Goal: Information Seeking & Learning: Learn about a topic

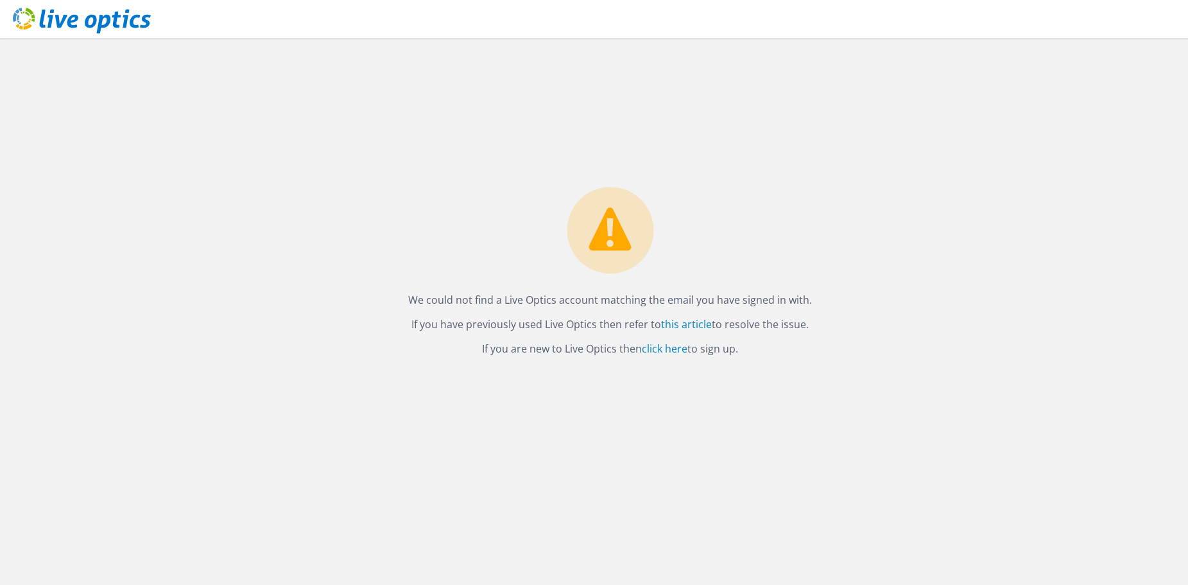
click at [98, 24] on use at bounding box center [82, 21] width 138 height 26
click at [814, 157] on div "Não conseguimos encontrar uma conta Live Optics que corresponda ao e-mail com q…" at bounding box center [610, 312] width 1156 height 546
click at [654, 345] on link "clique aqui" at bounding box center [653, 349] width 53 height 14
click at [92, 26] on use at bounding box center [82, 21] width 138 height 26
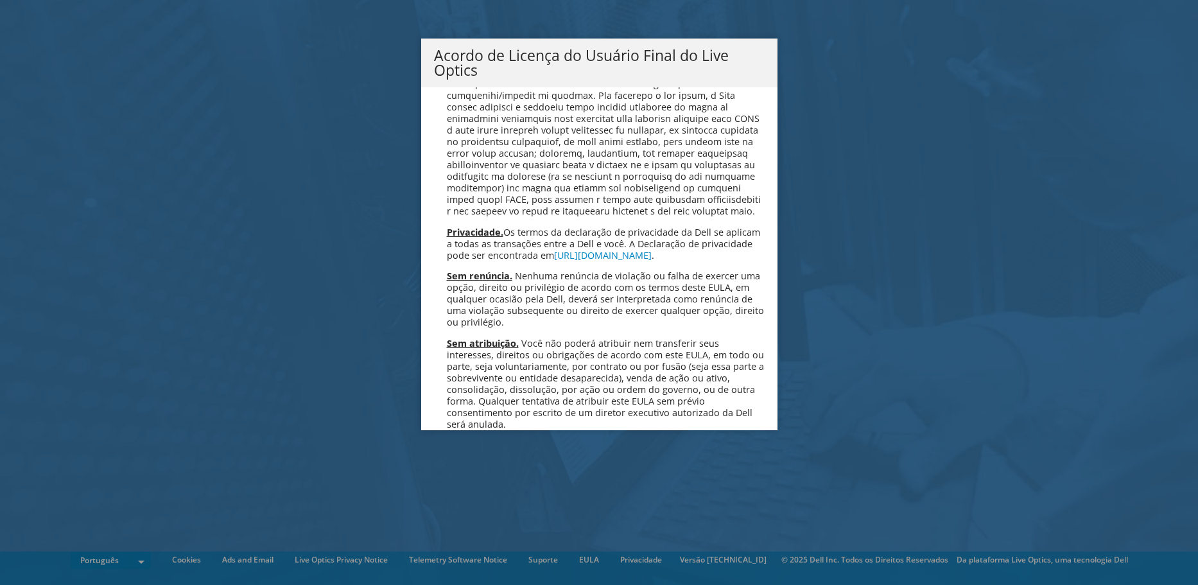
scroll to position [5133, 0]
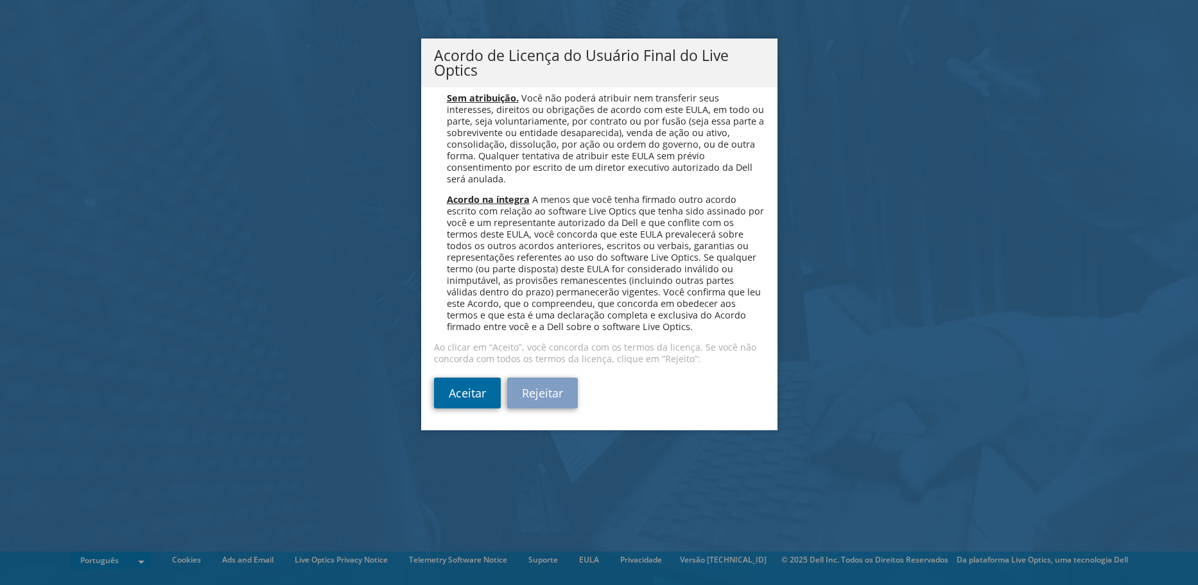
click at [482, 389] on link "Aceitar" at bounding box center [467, 393] width 67 height 31
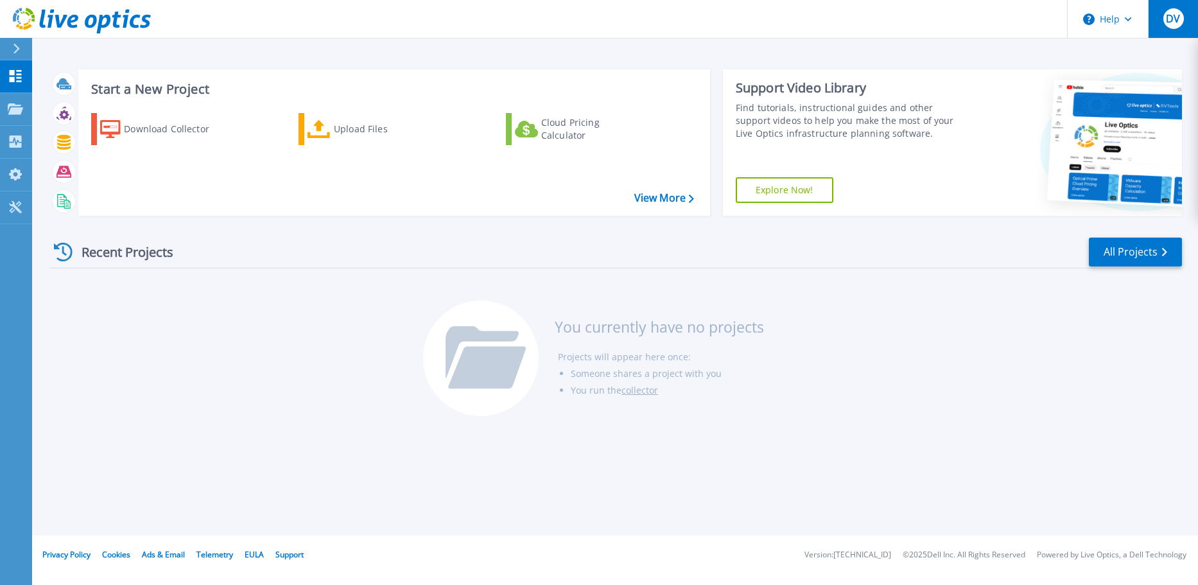
click at [1172, 19] on span "DV" at bounding box center [1173, 18] width 14 height 10
click at [1169, 17] on span "DV" at bounding box center [1173, 18] width 14 height 10
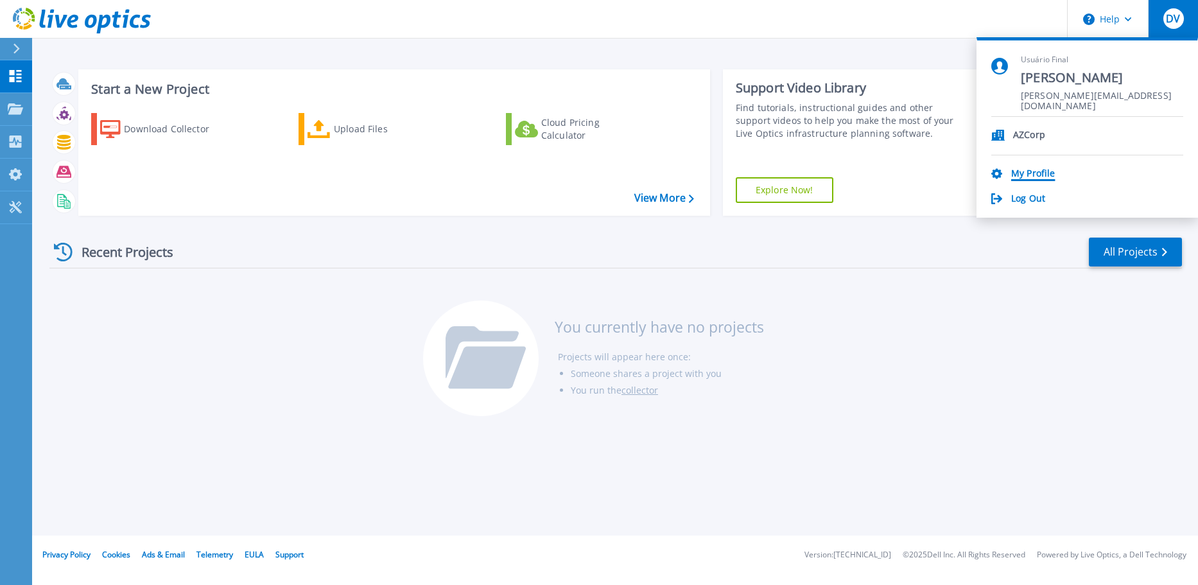
click at [1034, 176] on link "My Profile" at bounding box center [1033, 174] width 44 height 12
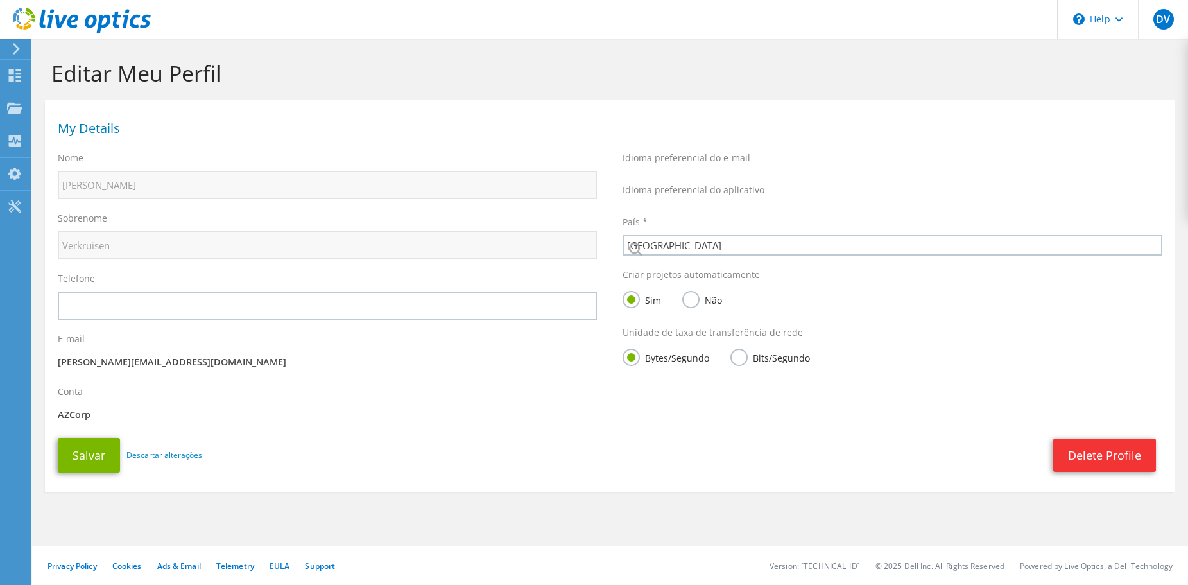
select select "30"
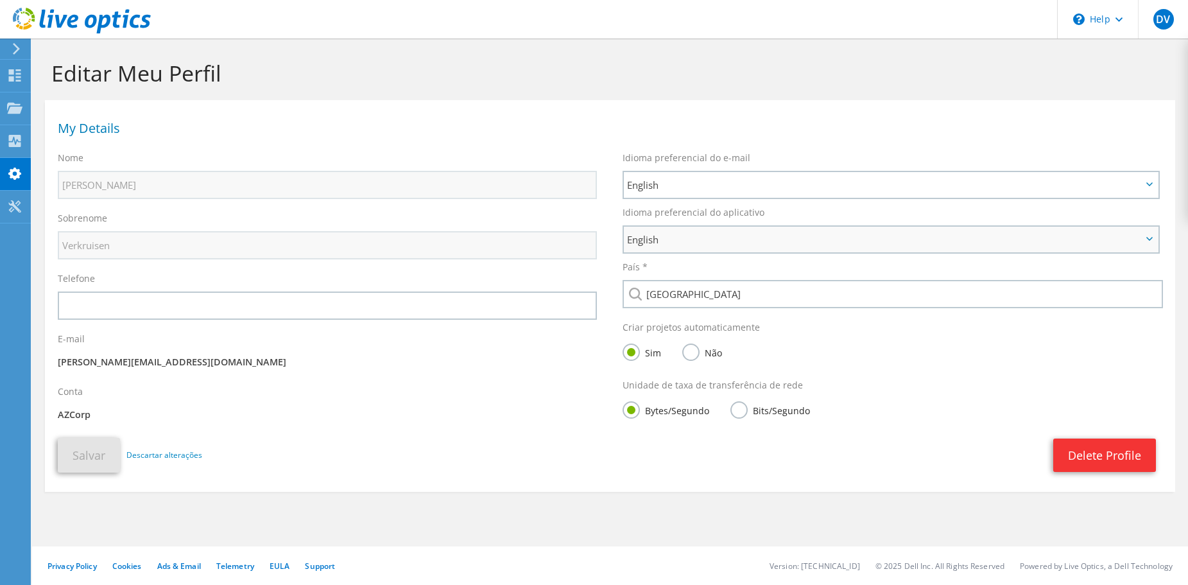
click at [759, 243] on span "English" at bounding box center [884, 239] width 515 height 15
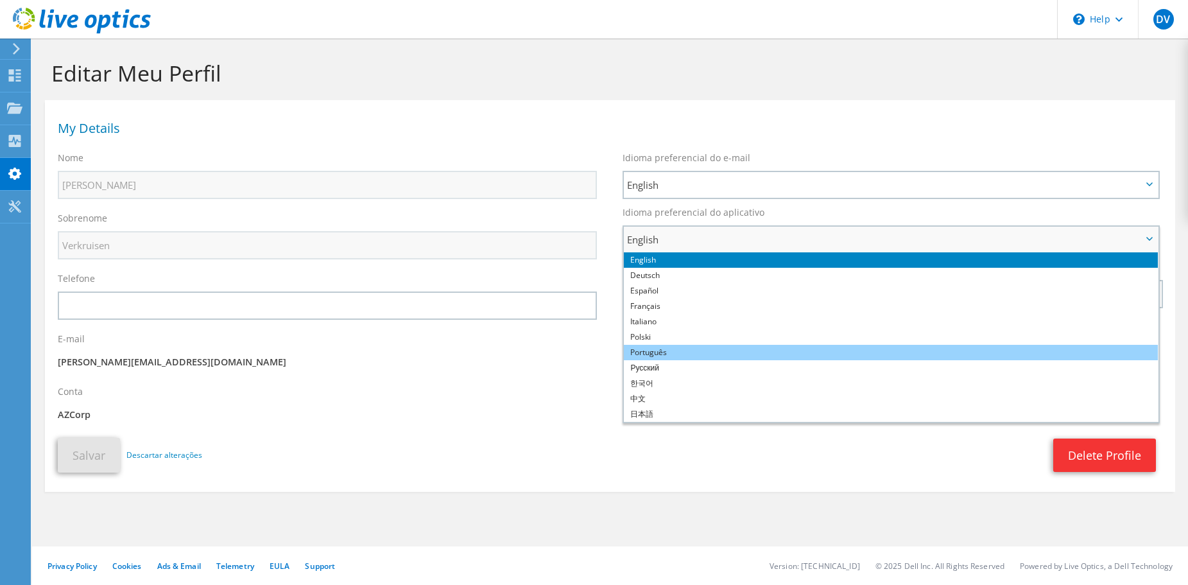
click at [674, 350] on li "Português" at bounding box center [891, 352] width 534 height 15
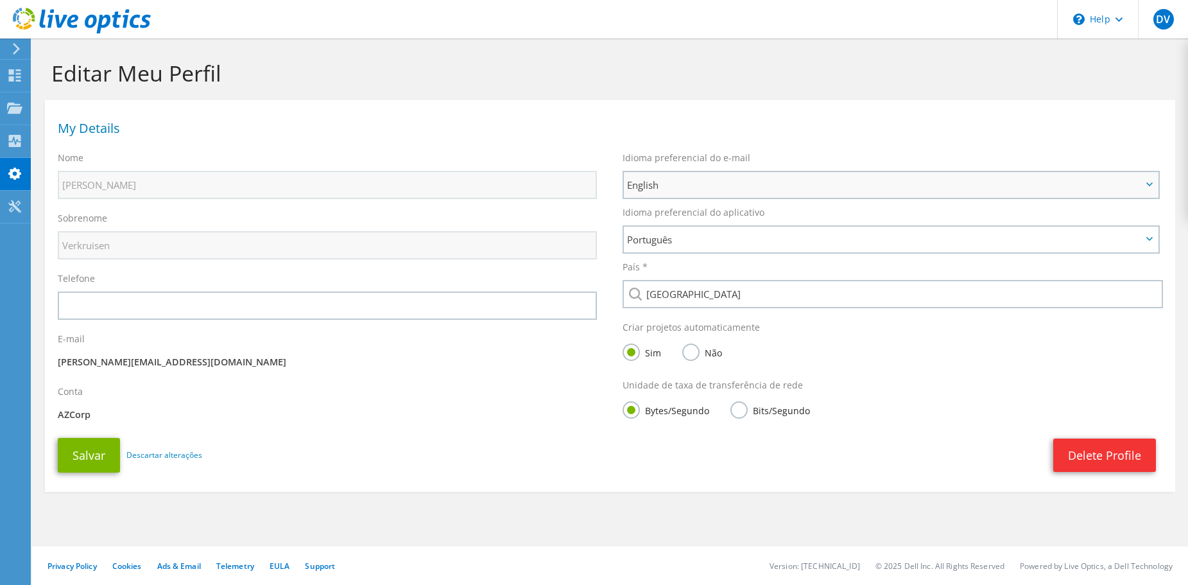
click at [714, 182] on span "English" at bounding box center [884, 184] width 515 height 15
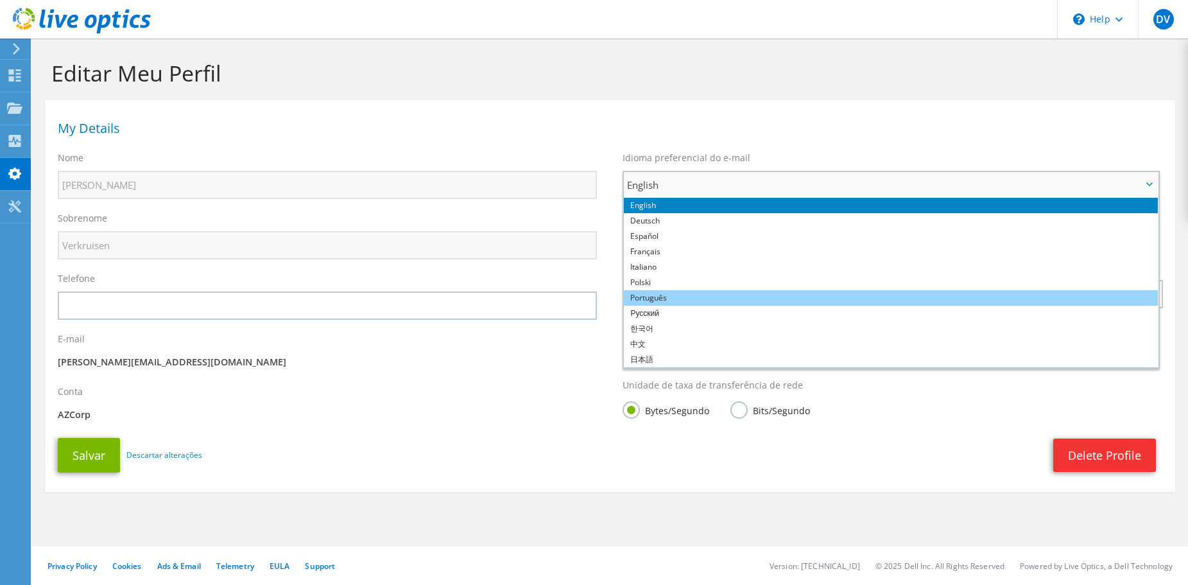
click at [666, 295] on li "Português" at bounding box center [891, 297] width 534 height 15
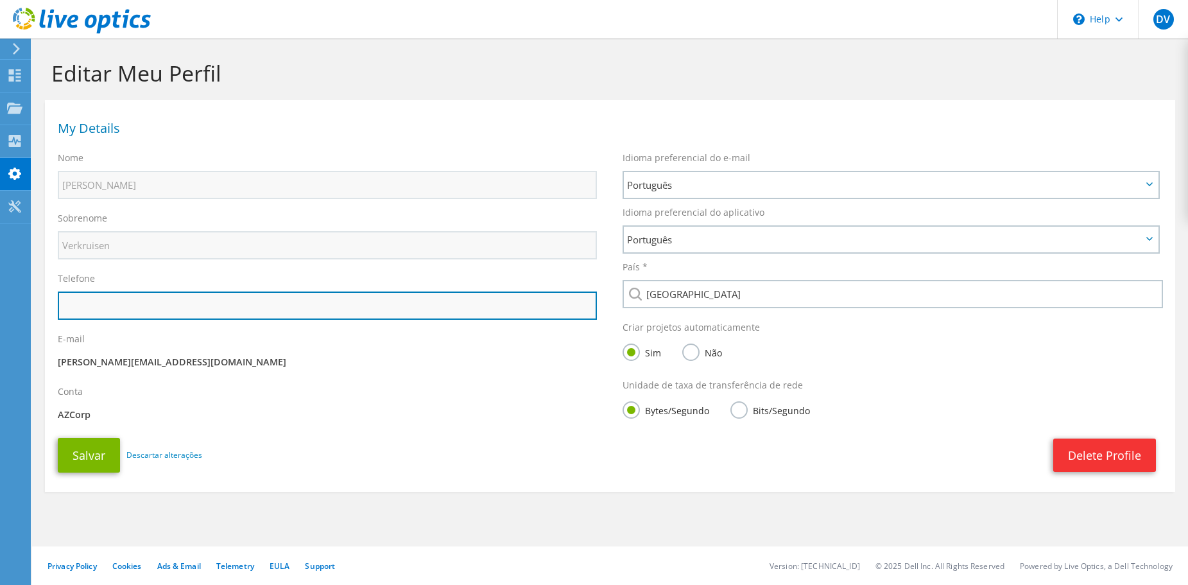
click at [114, 311] on input "text" at bounding box center [327, 305] width 539 height 28
type input "16996330522"
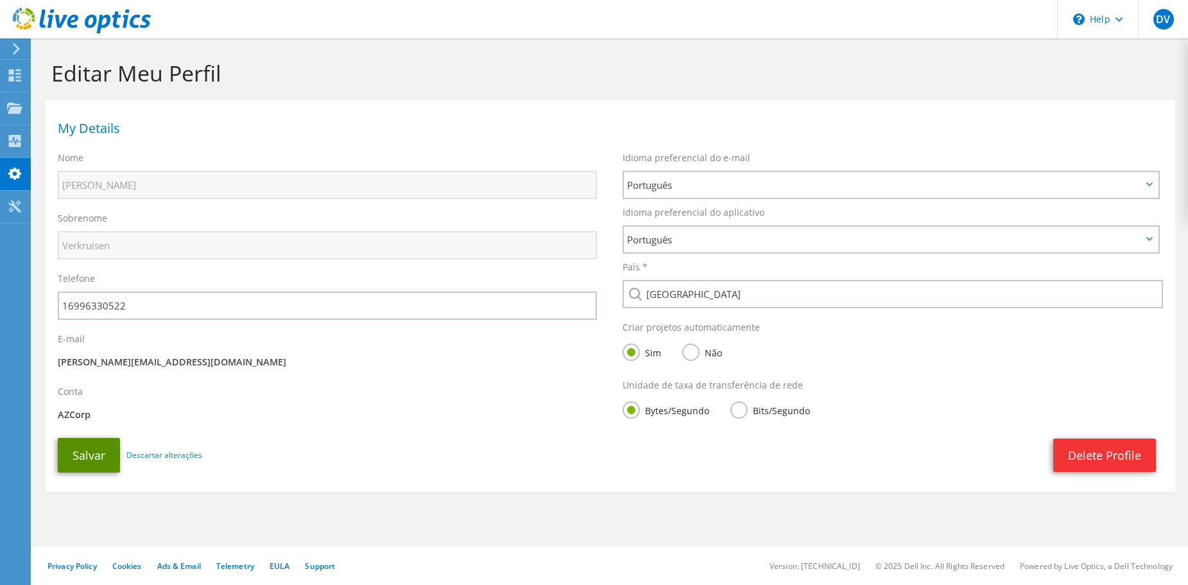
click at [79, 453] on button "Salvar" at bounding box center [89, 455] width 62 height 35
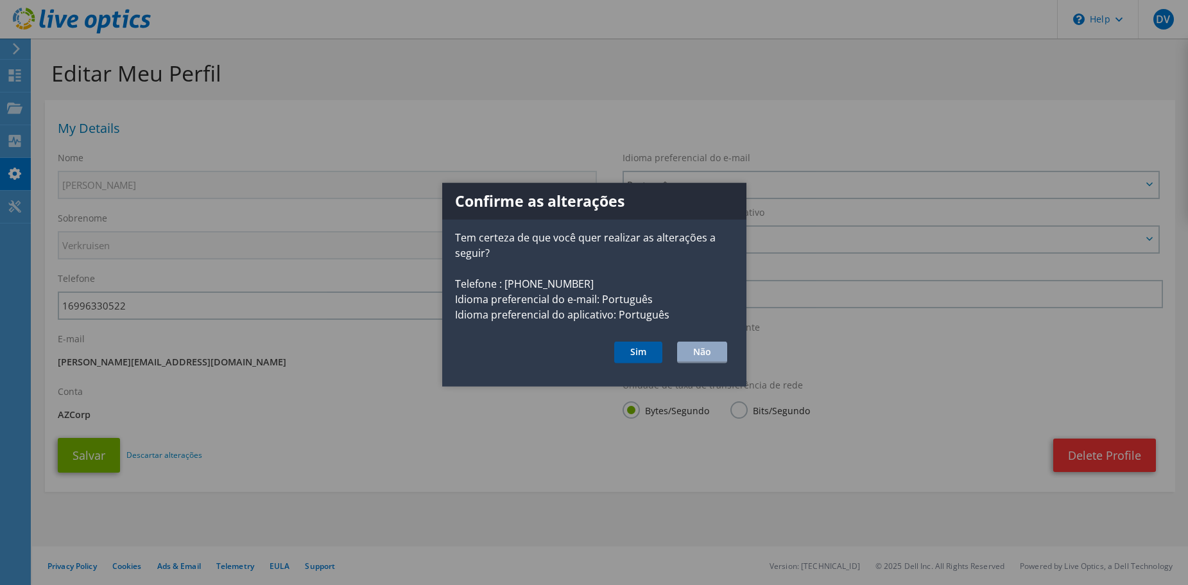
click at [639, 354] on button "Sim" at bounding box center [638, 353] width 48 height 22
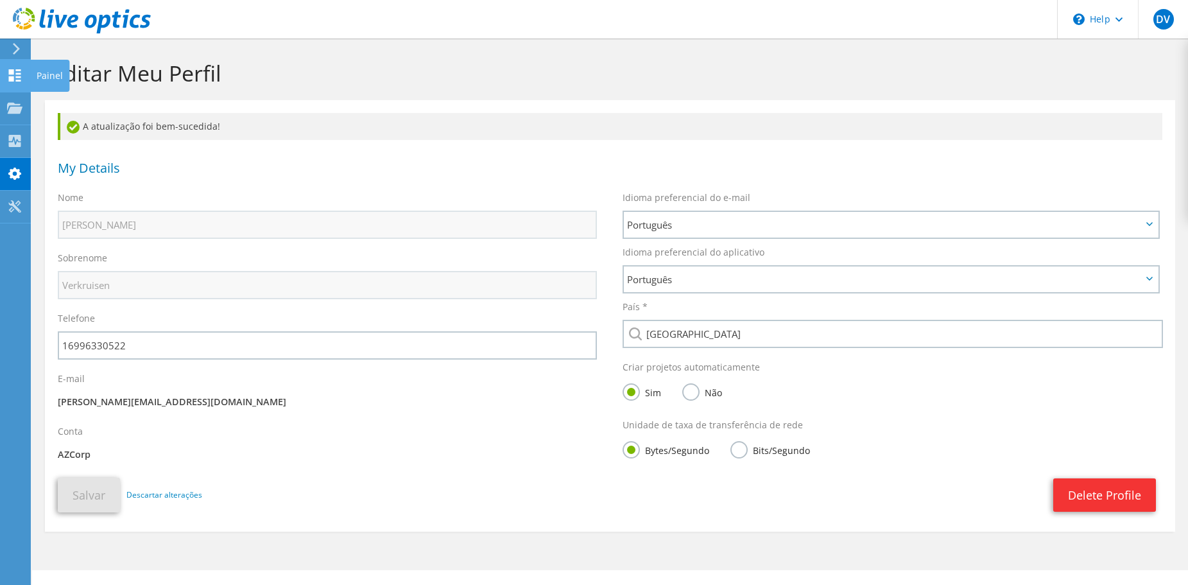
click at [13, 76] on icon at bounding box center [14, 75] width 15 height 12
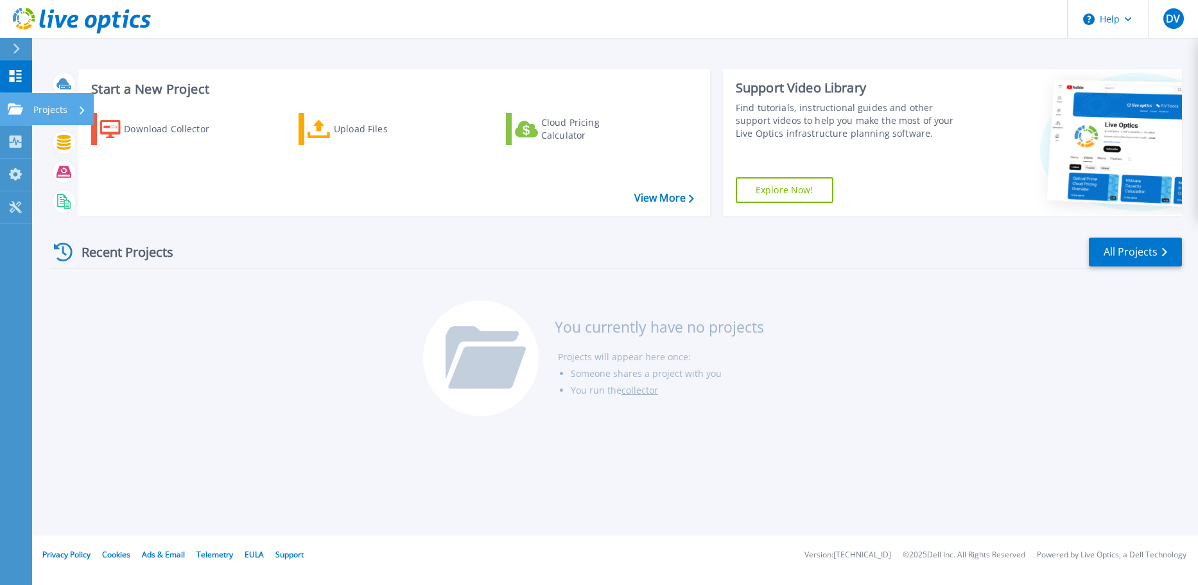
click at [27, 114] on link "Projects Projects" at bounding box center [16, 109] width 32 height 33
click at [339, 404] on div "Recent Projects All Projects You currently have no projects Projects will appea…" at bounding box center [615, 327] width 1133 height 203
click at [15, 188] on link "My Profile My Profile" at bounding box center [16, 175] width 32 height 33
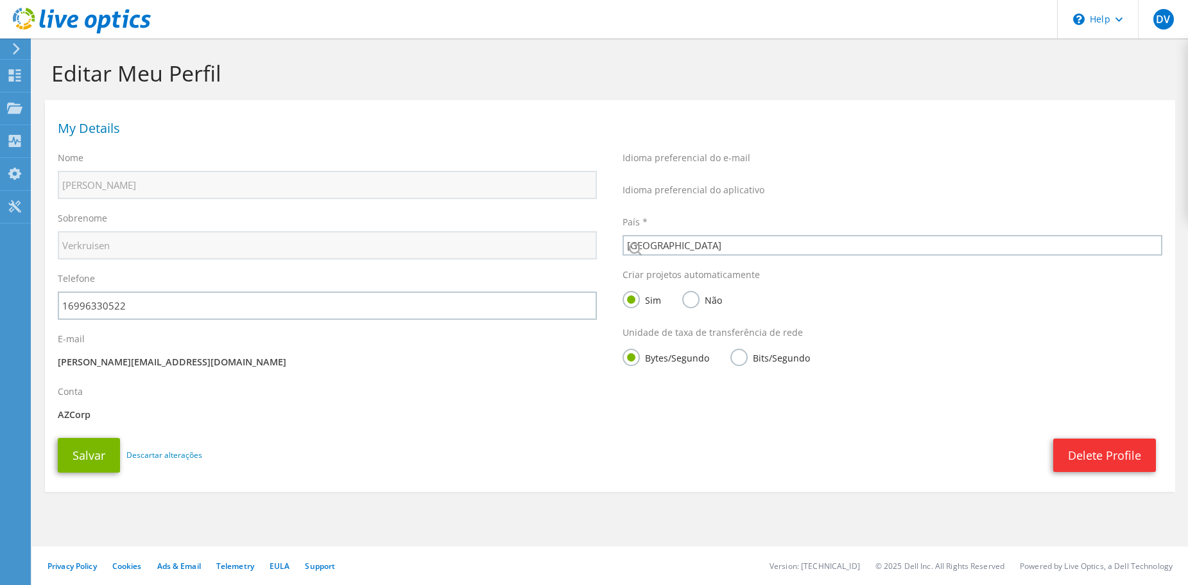
select select "30"
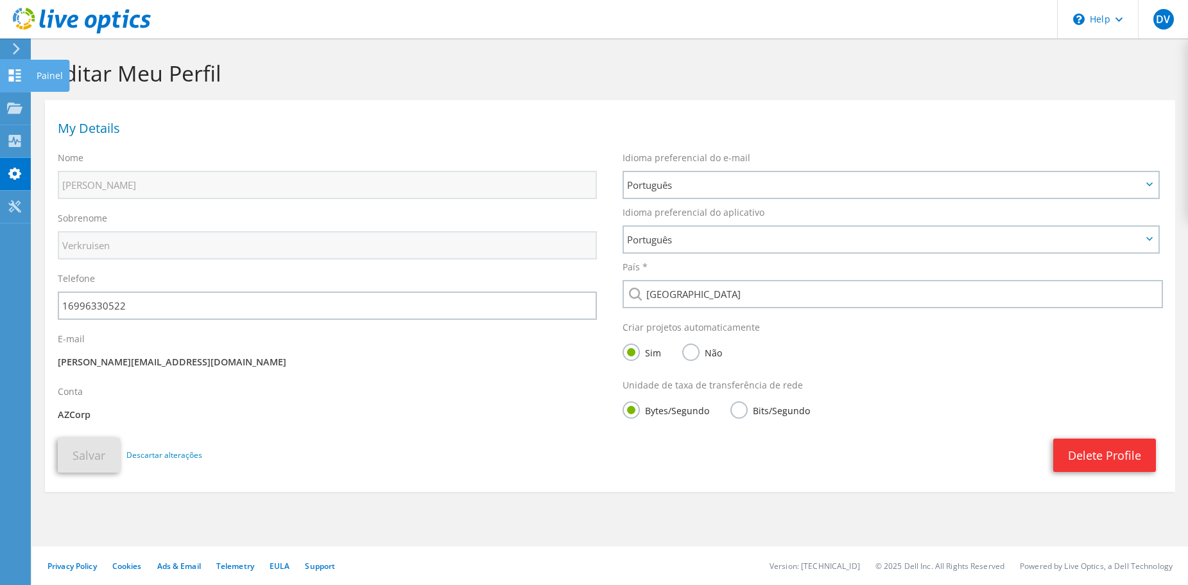
click at [20, 74] on icon at bounding box center [14, 75] width 15 height 12
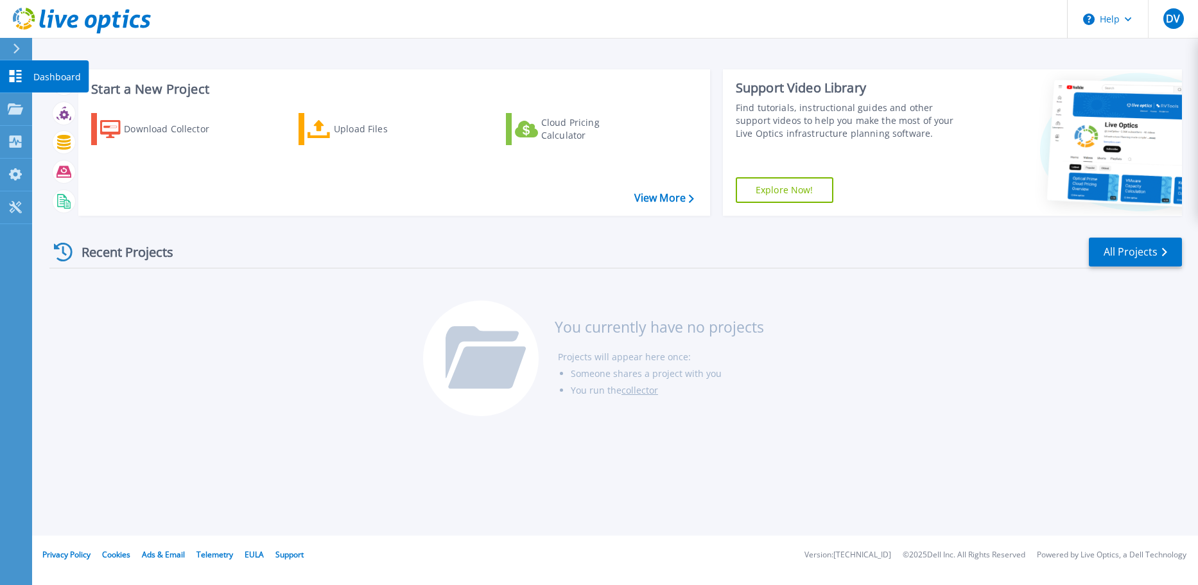
click at [6, 73] on link "Dashboard Dashboard" at bounding box center [16, 76] width 32 height 33
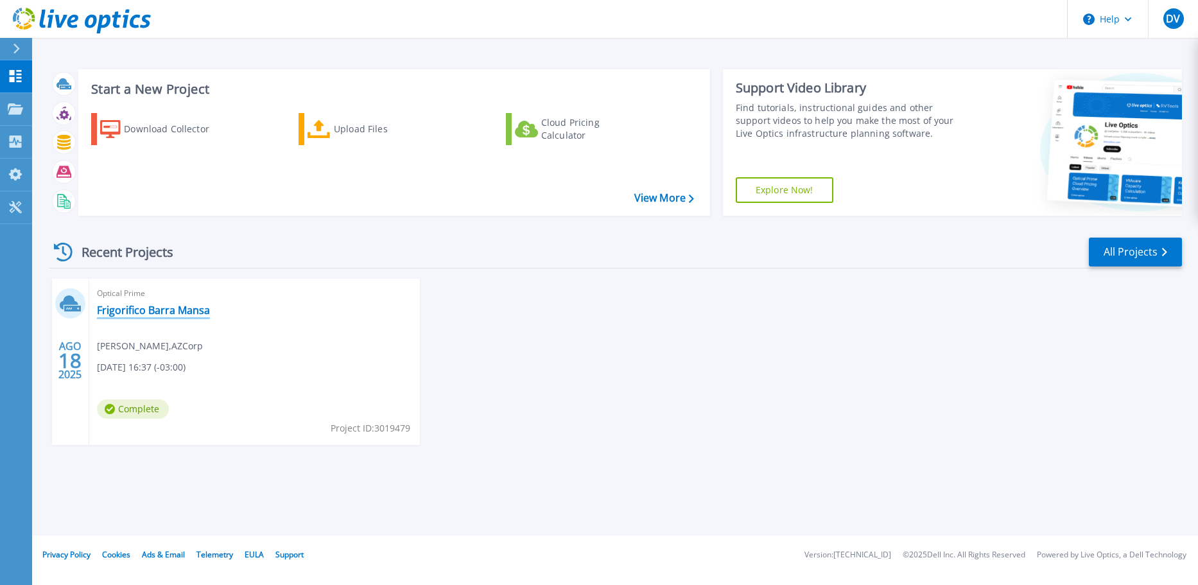
click at [162, 316] on link "Frigorifico Barra Mansa" at bounding box center [153, 310] width 113 height 13
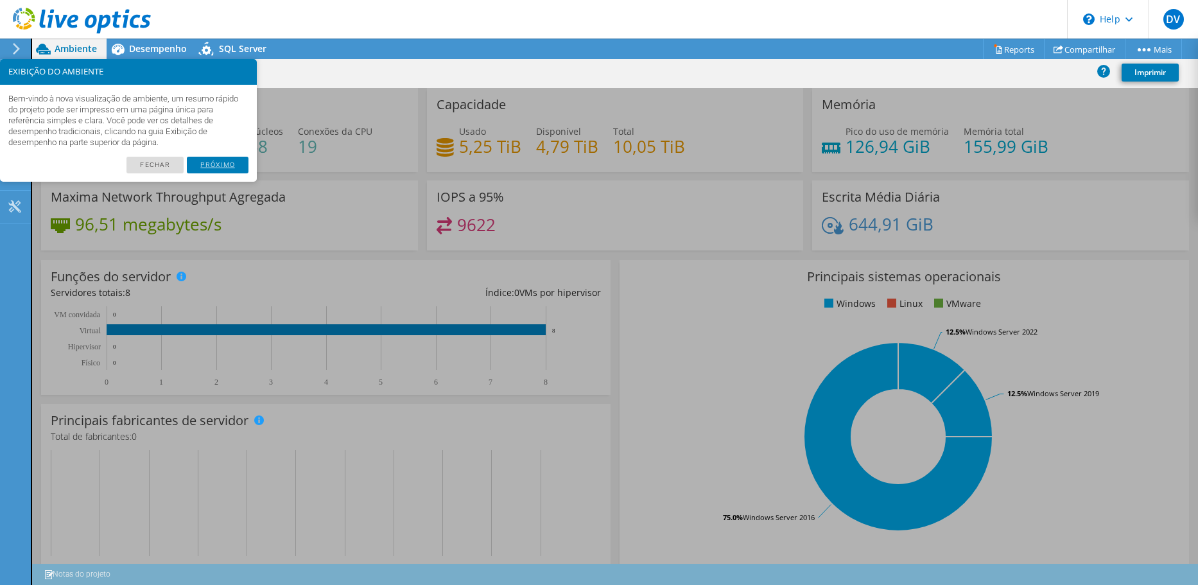
click at [223, 164] on link "Próximo" at bounding box center [218, 165] width 62 height 17
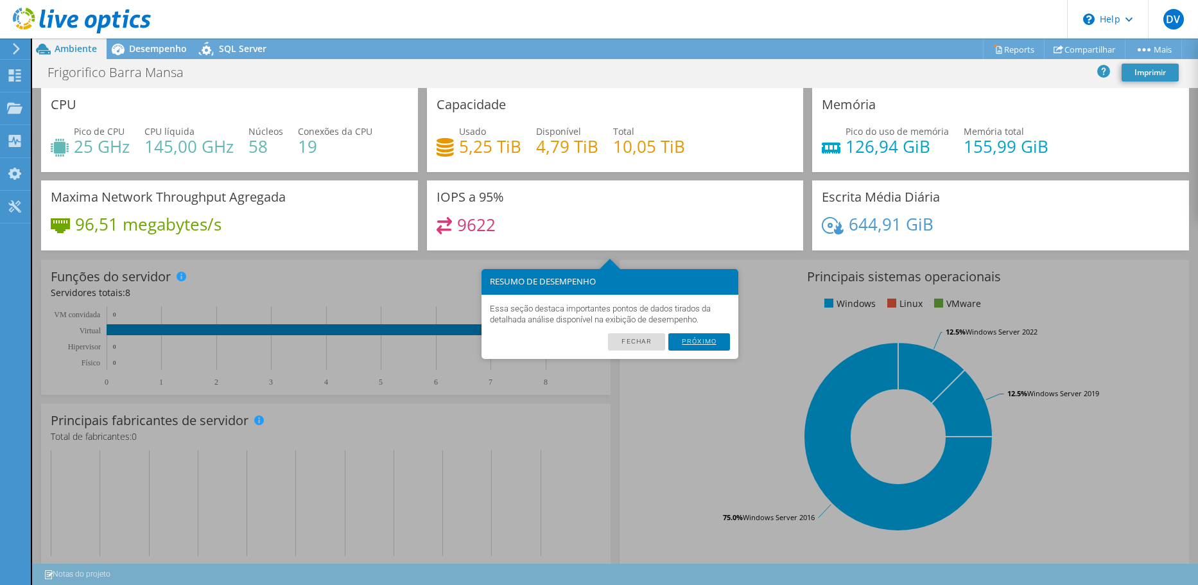
click at [712, 340] on link "Próximo" at bounding box center [699, 341] width 62 height 17
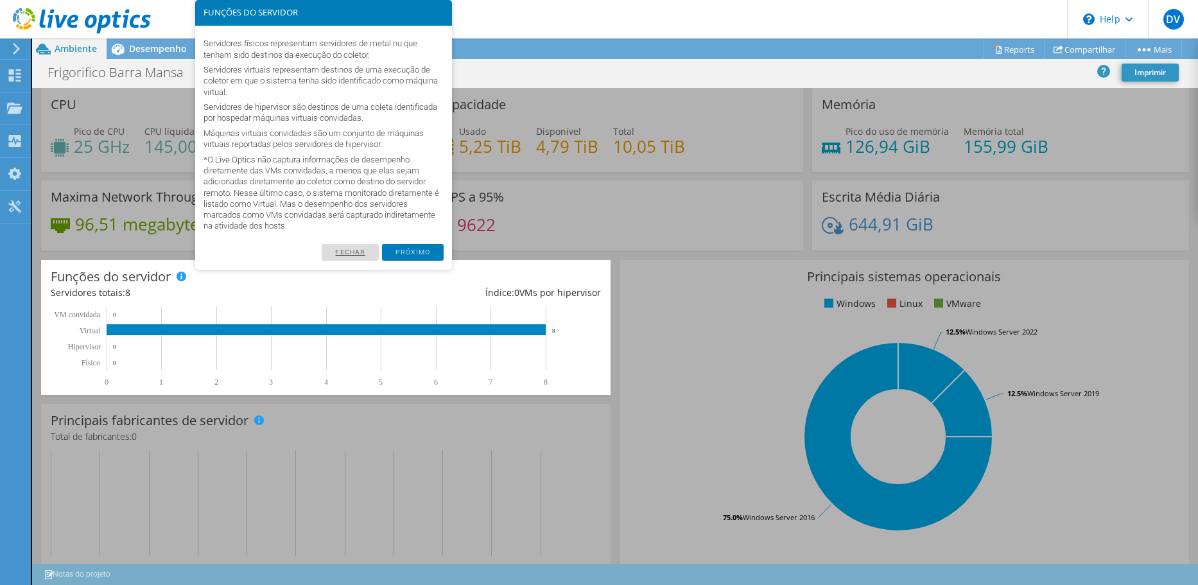
click at [363, 251] on link "Fechar" at bounding box center [350, 252] width 57 height 17
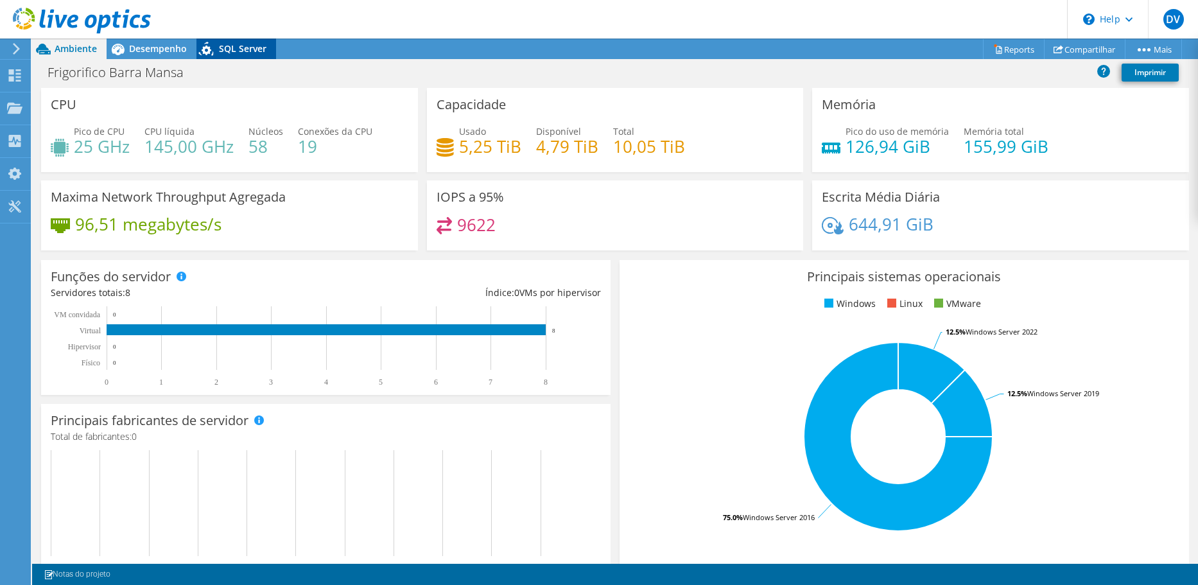
click at [245, 48] on span "SQL Server" at bounding box center [243, 48] width 48 height 12
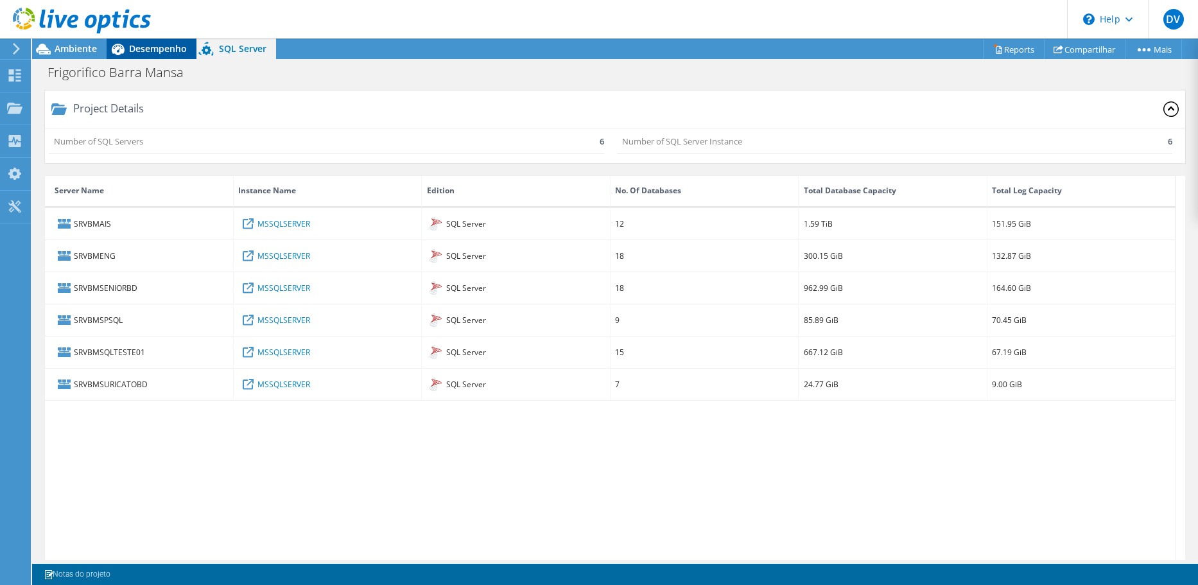
click at [173, 46] on span "Desempenho" at bounding box center [158, 48] width 58 height 12
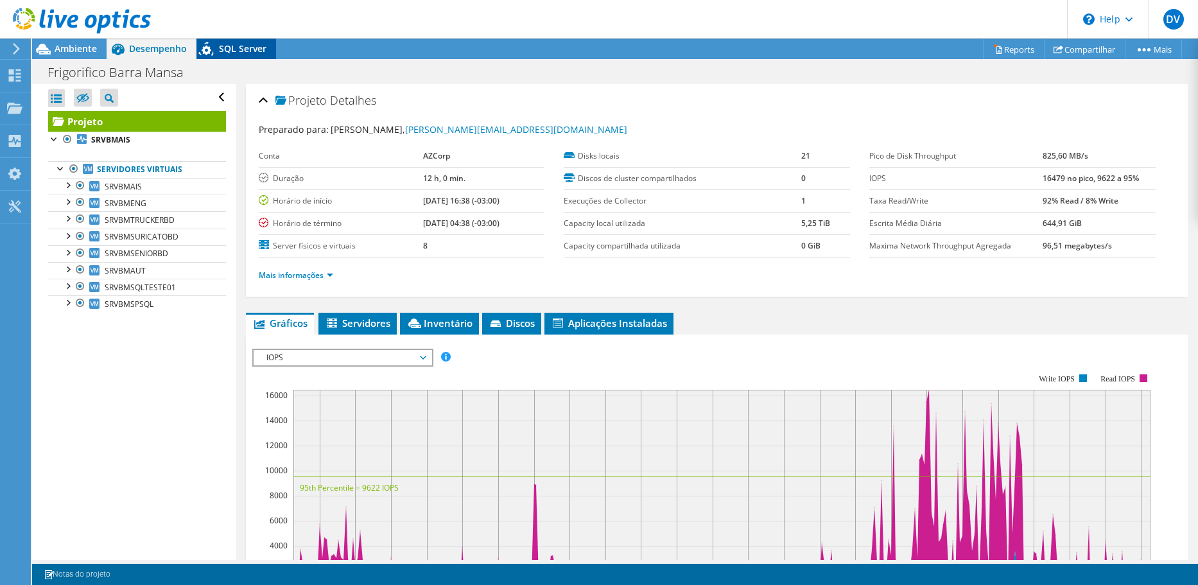
click at [247, 55] on div "SQL Server" at bounding box center [236, 49] width 80 height 21
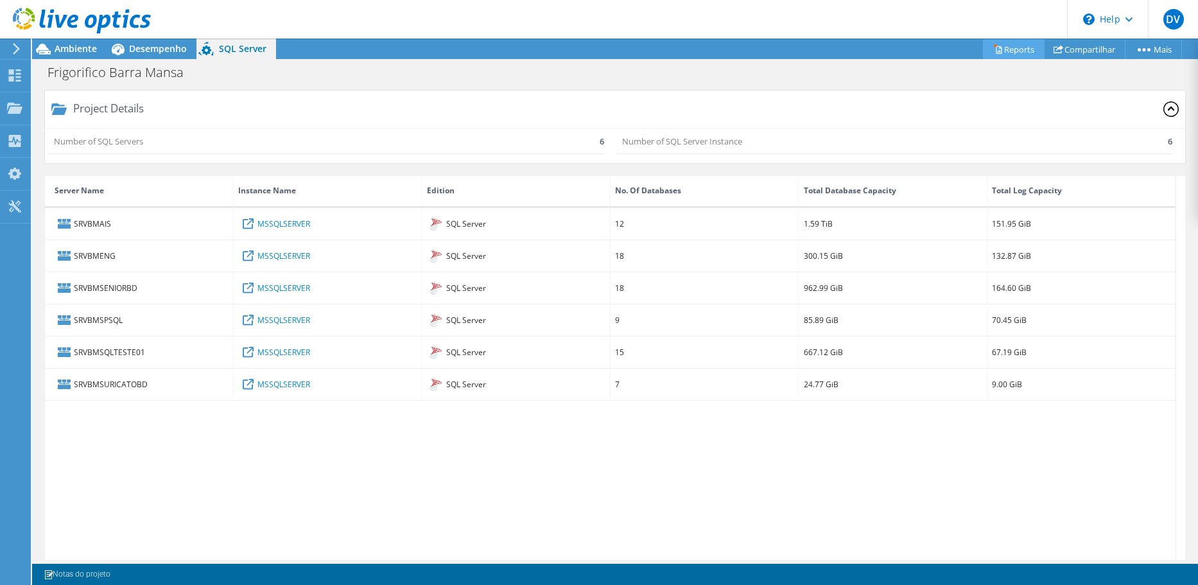
click at [1000, 49] on link "Reports" at bounding box center [1014, 49] width 62 height 20
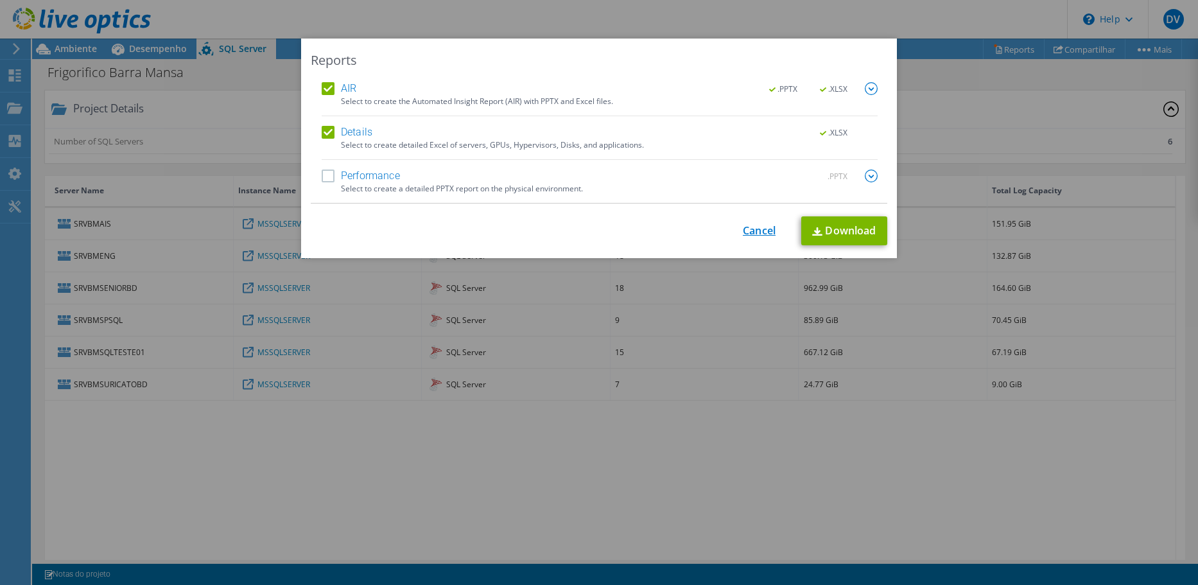
click at [762, 230] on link "Cancel" at bounding box center [759, 231] width 33 height 12
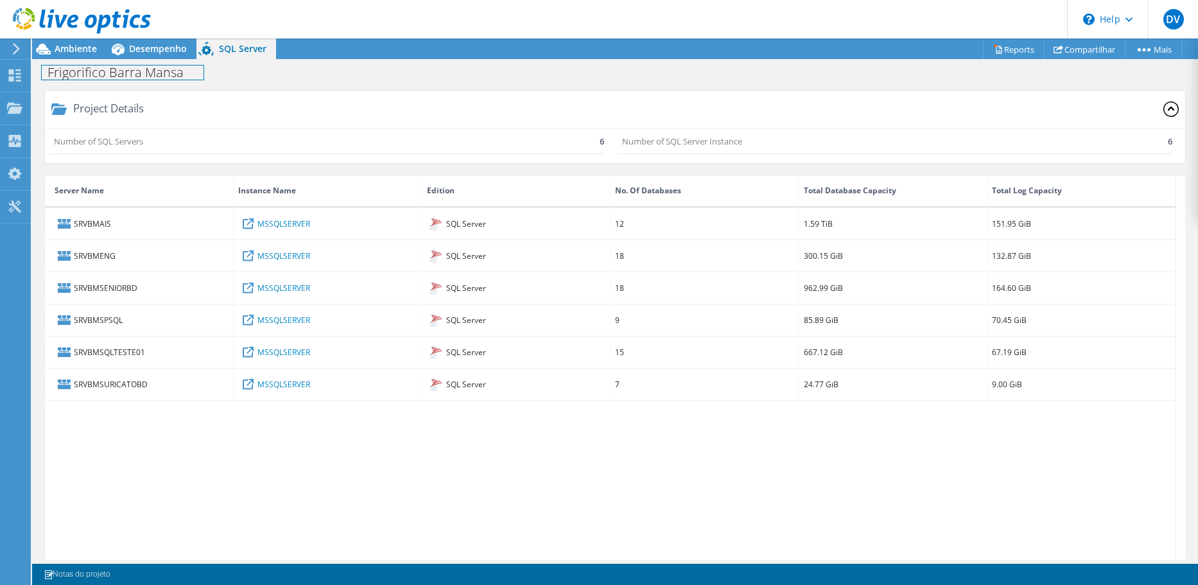
click at [153, 59] on div "Frigorifico Barra Mansa Imprimir" at bounding box center [615, 71] width 1166 height 25
click at [152, 51] on span "Desempenho" at bounding box center [158, 48] width 58 height 12
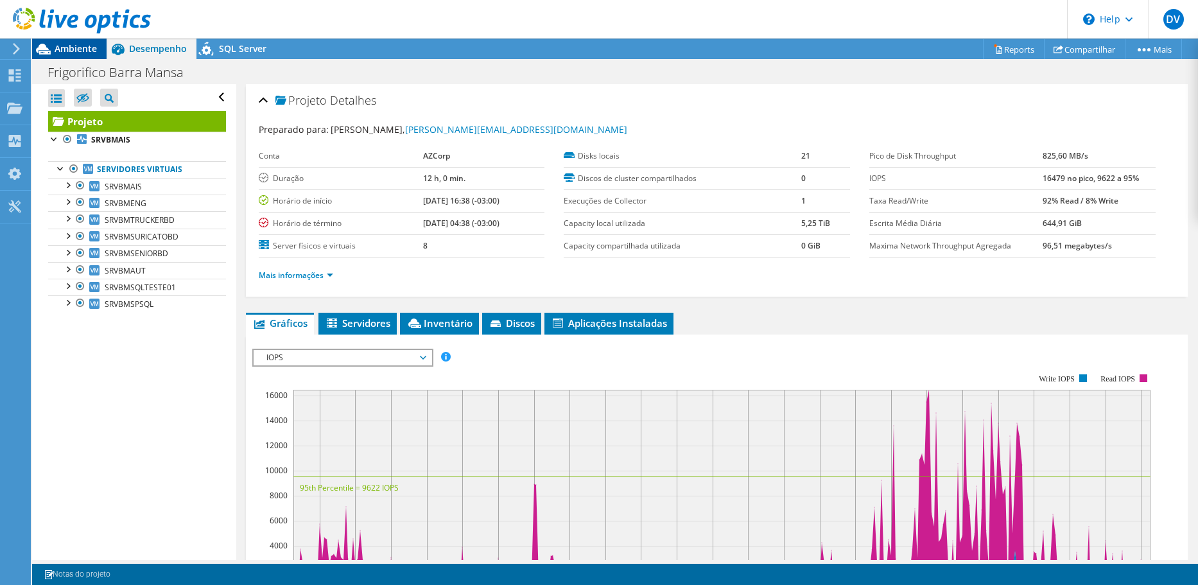
click at [94, 51] on span "Ambiente" at bounding box center [76, 48] width 42 height 12
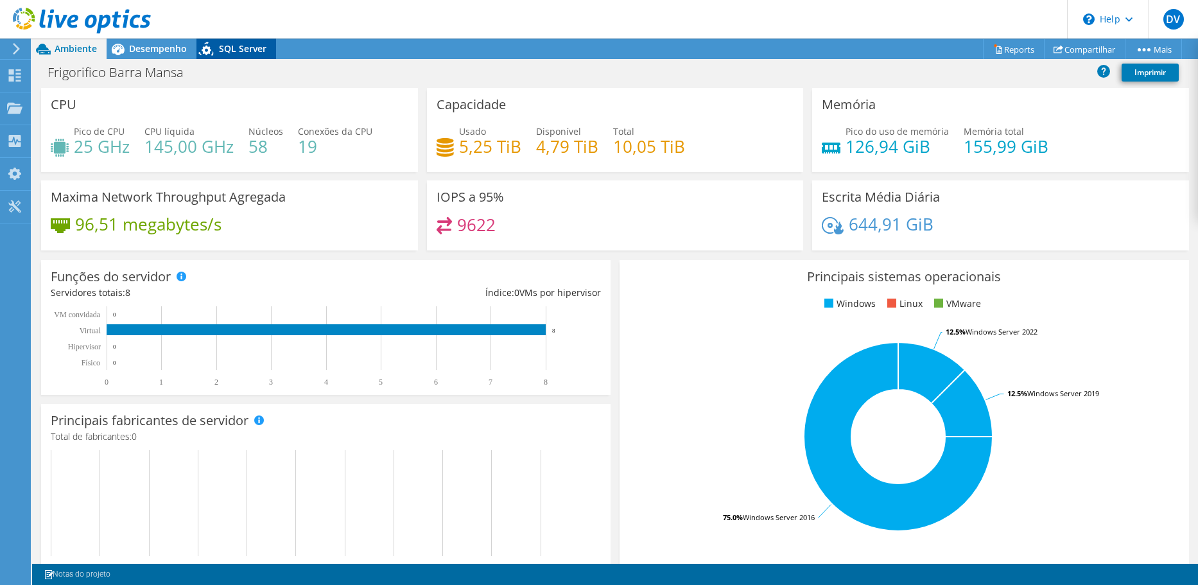
click at [250, 49] on span "SQL Server" at bounding box center [243, 48] width 48 height 12
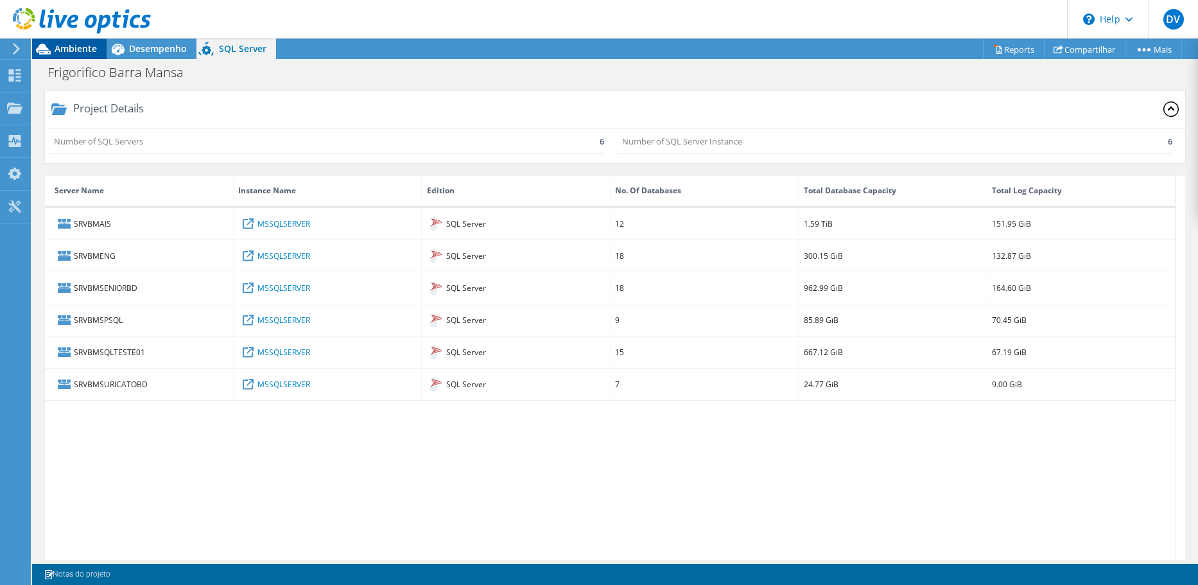
click at [81, 44] on span "Ambiente" at bounding box center [76, 48] width 42 height 12
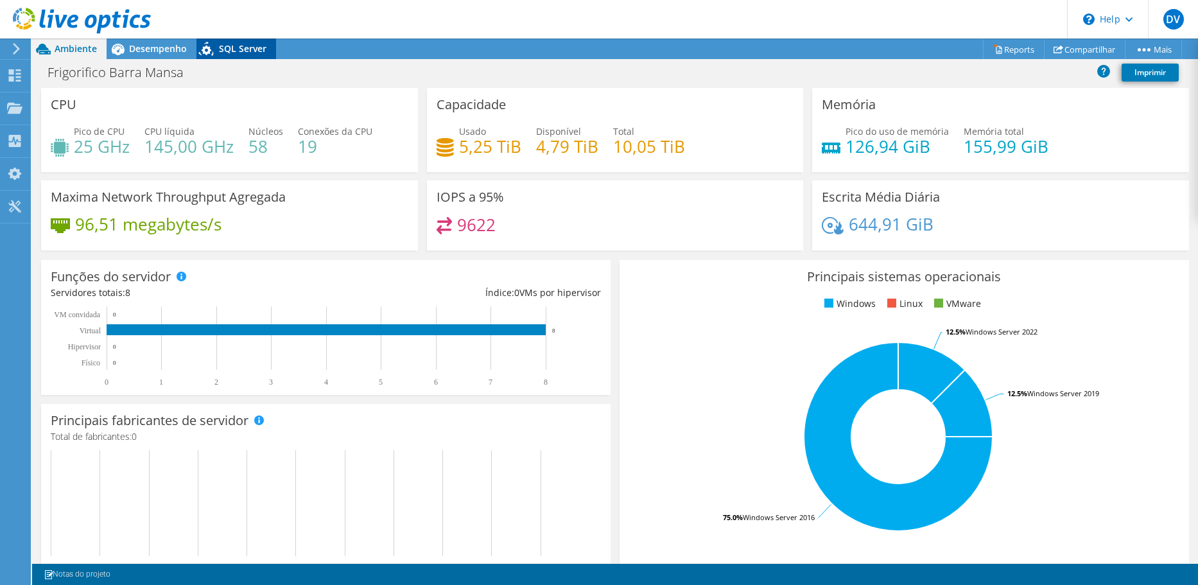
click at [225, 44] on span "SQL Server" at bounding box center [243, 48] width 48 height 12
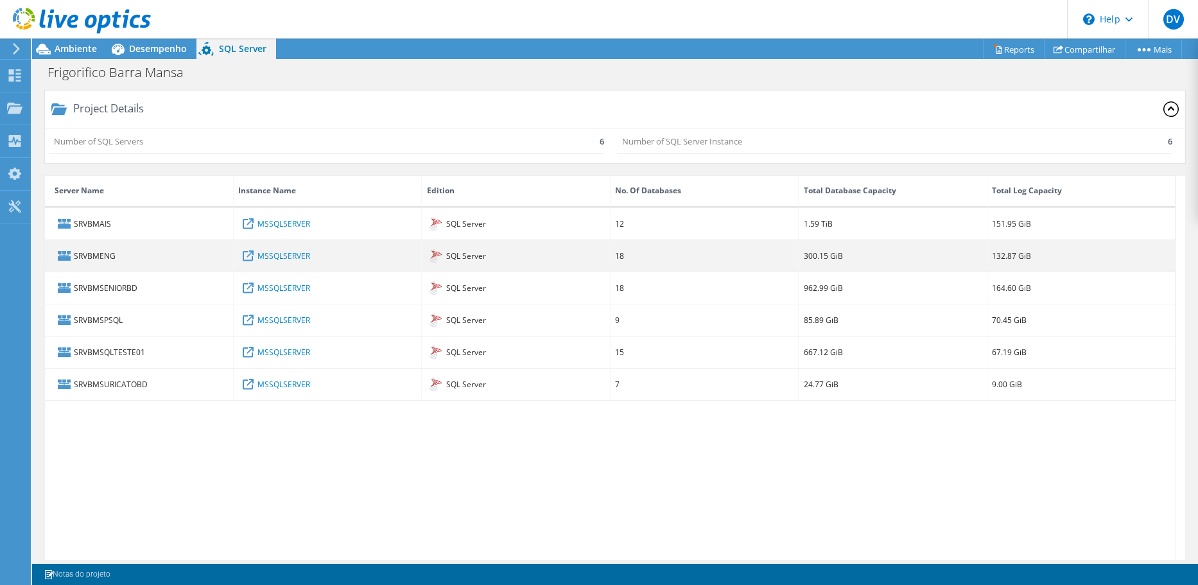
click at [98, 258] on div "SRVBMENG" at bounding box center [139, 255] width 189 height 31
copy div "SRVBMENG"
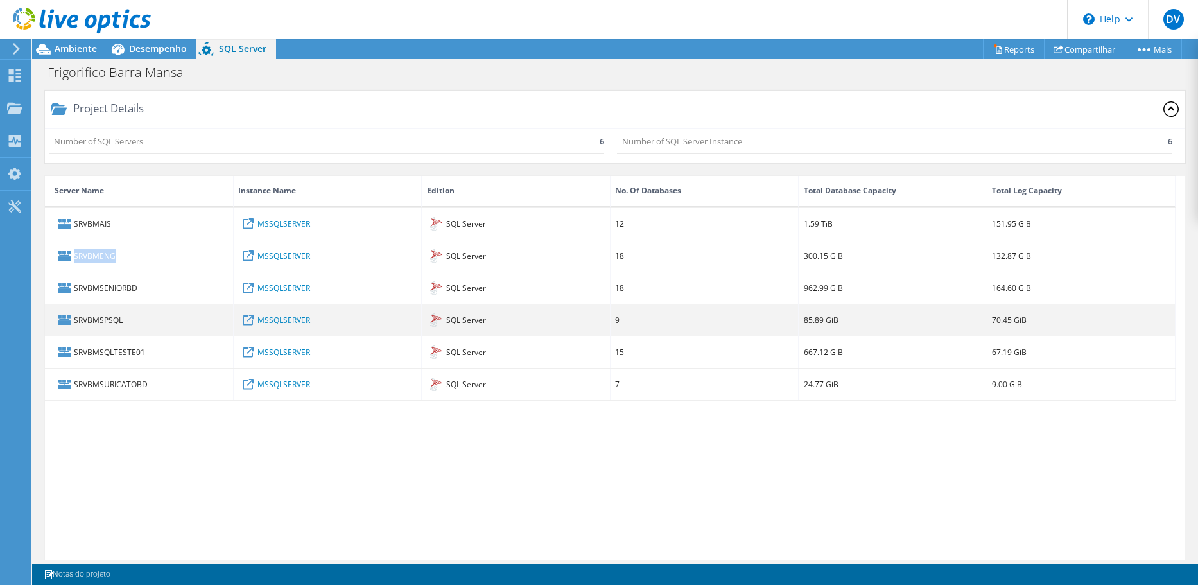
click at [115, 325] on div "SRVBMSPSQL" at bounding box center [139, 319] width 189 height 31
copy div "SRVBMSPSQL"
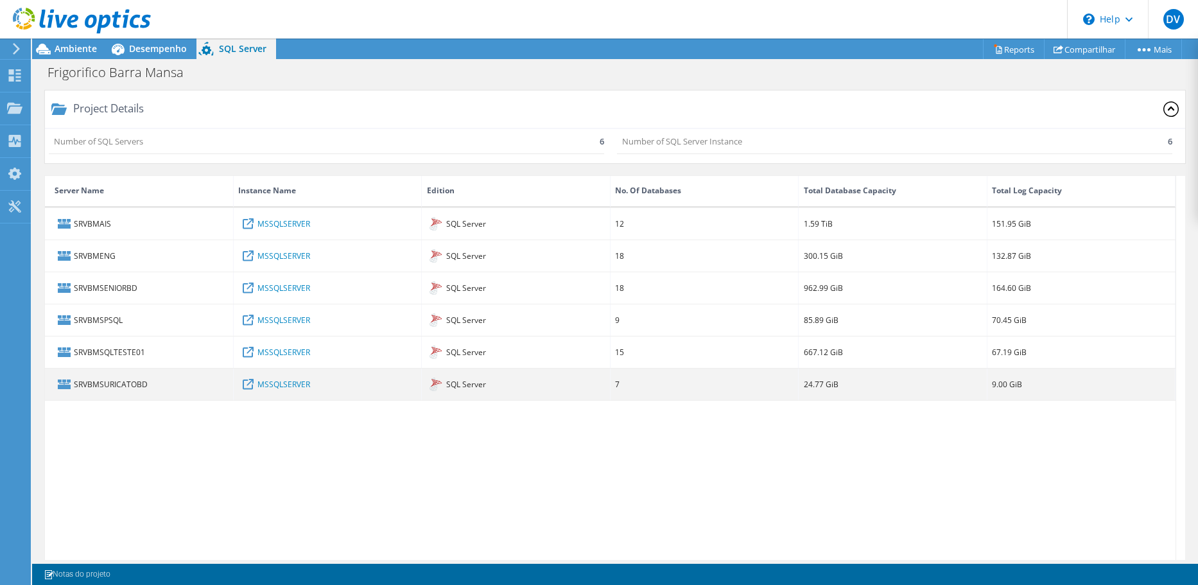
click at [125, 385] on div "SRVBMSURICATOBD" at bounding box center [139, 384] width 189 height 31
copy div "SRVBMSURICATOBD"
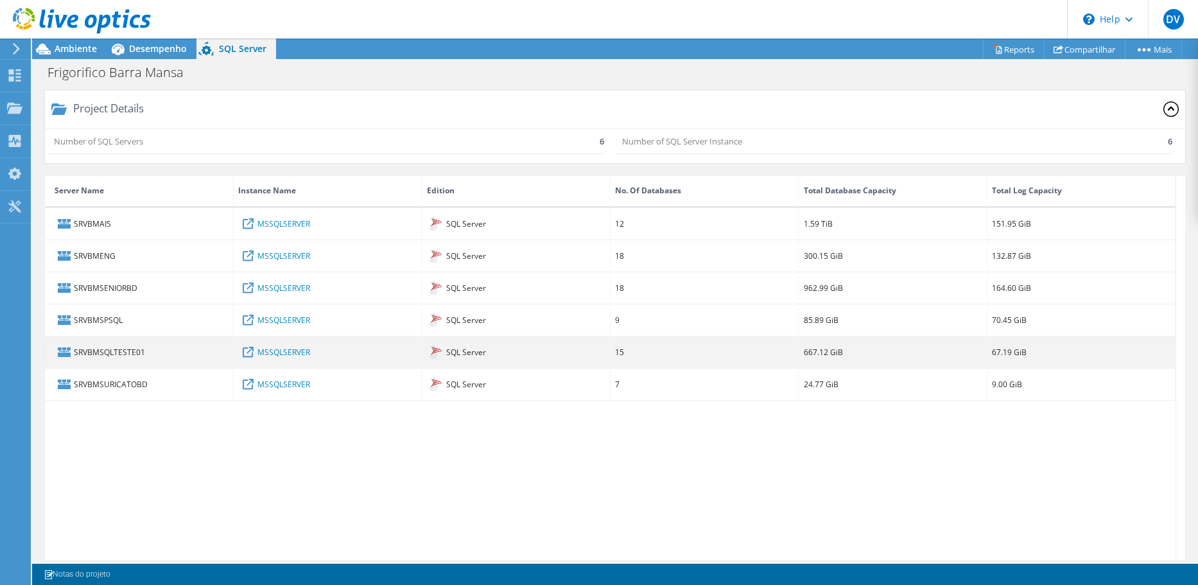
click at [110, 356] on div "SRVBMSQLTESTE01" at bounding box center [139, 351] width 189 height 31
copy div "SRVBMSQLTESTE01"
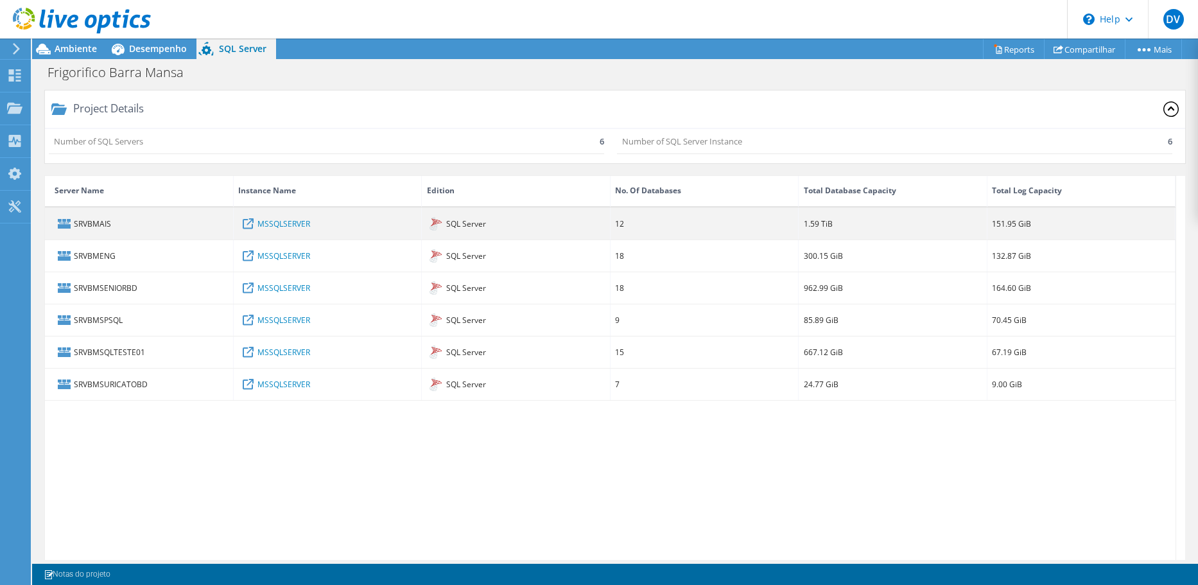
click at [91, 216] on div "SRVBMAIS" at bounding box center [139, 223] width 189 height 31
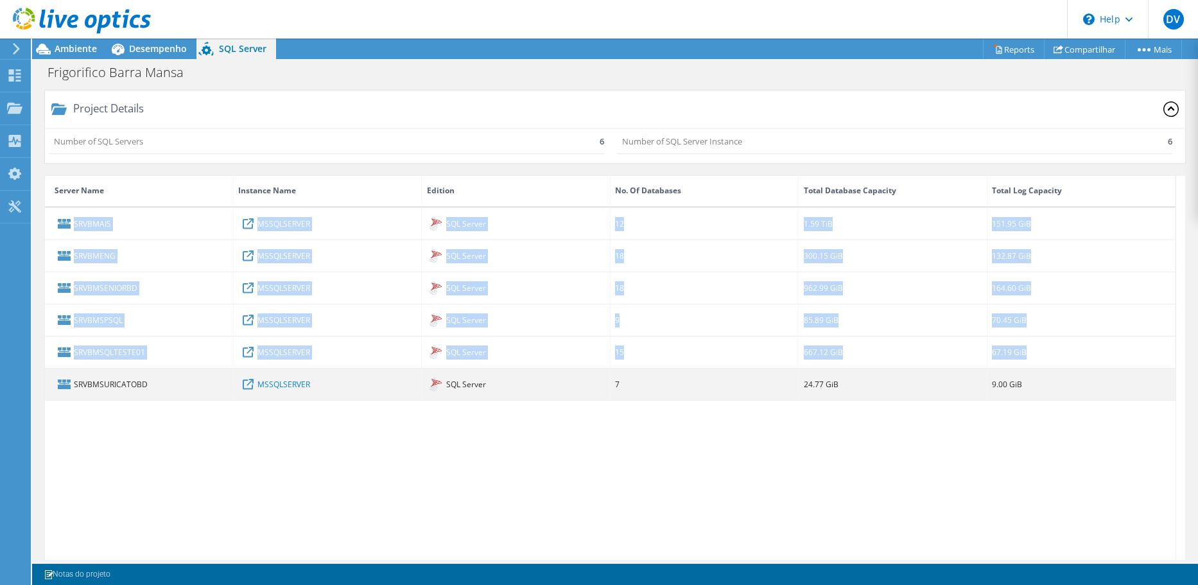
drag, startPoint x: 76, startPoint y: 223, endPoint x: 147, endPoint y: 388, distance: 180.3
click at [147, 388] on div "SRVBMAIS MSSQLSERVER SQL Server 12 1.59 TiB 151.95 GiB SRVBMENG MSSQLSERVER SQL…" at bounding box center [610, 304] width 1131 height 193
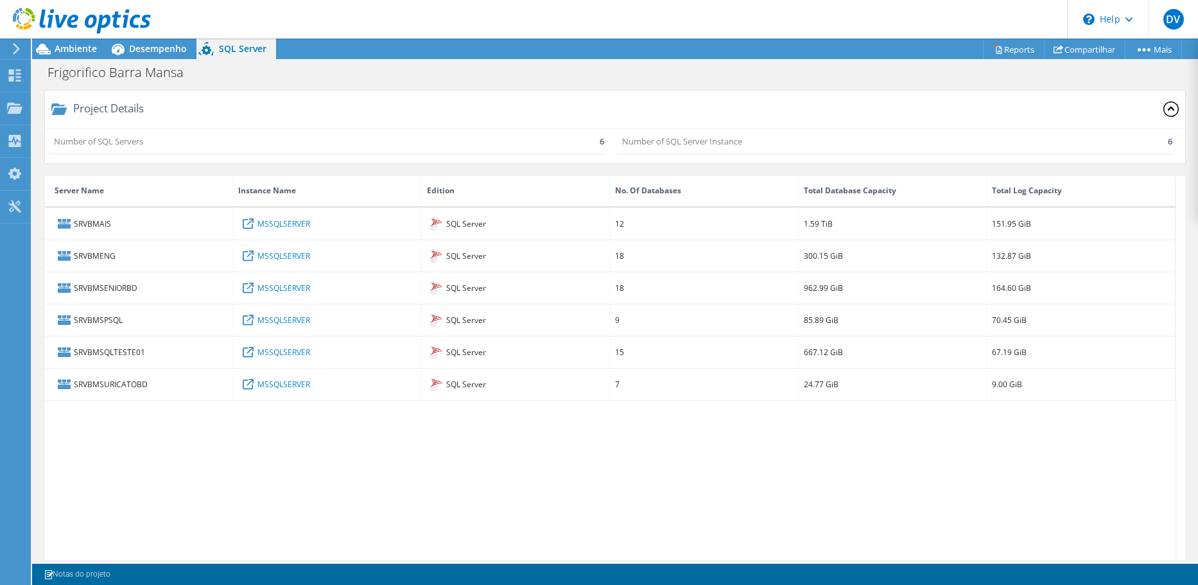
click at [155, 401] on div "SRVBMAIS MSSQLSERVER SQL Server 12 1.59 TiB 151.95 GiB SRVBMENG MSSQLSERVER SQL…" at bounding box center [610, 391] width 1131 height 367
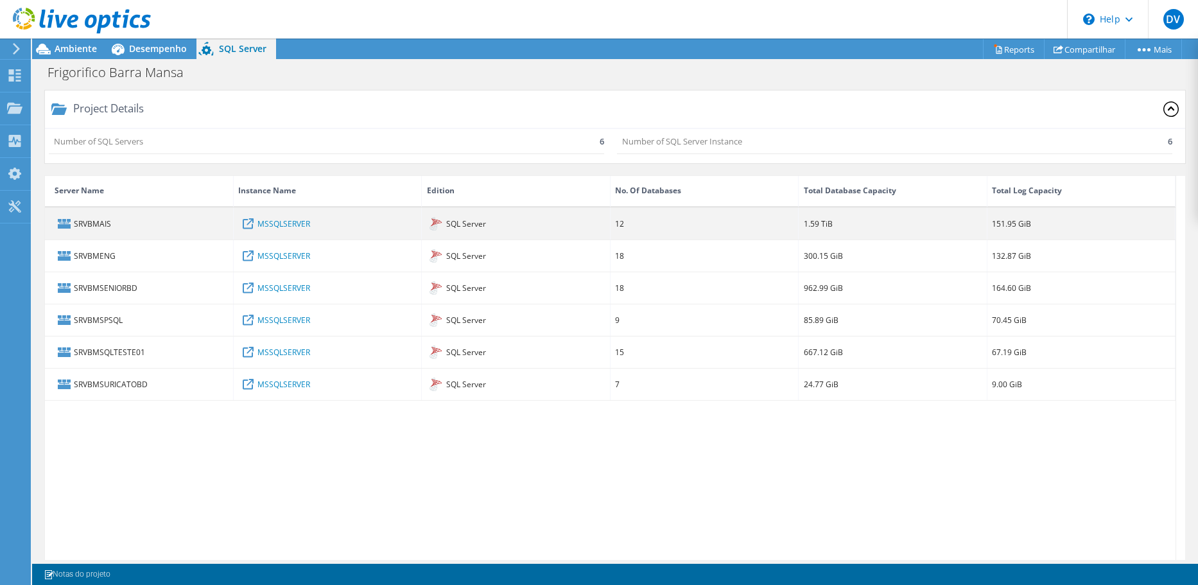
click at [93, 225] on div "SRVBMAIS" at bounding box center [139, 223] width 189 height 31
copy div "SRVBMAIS"
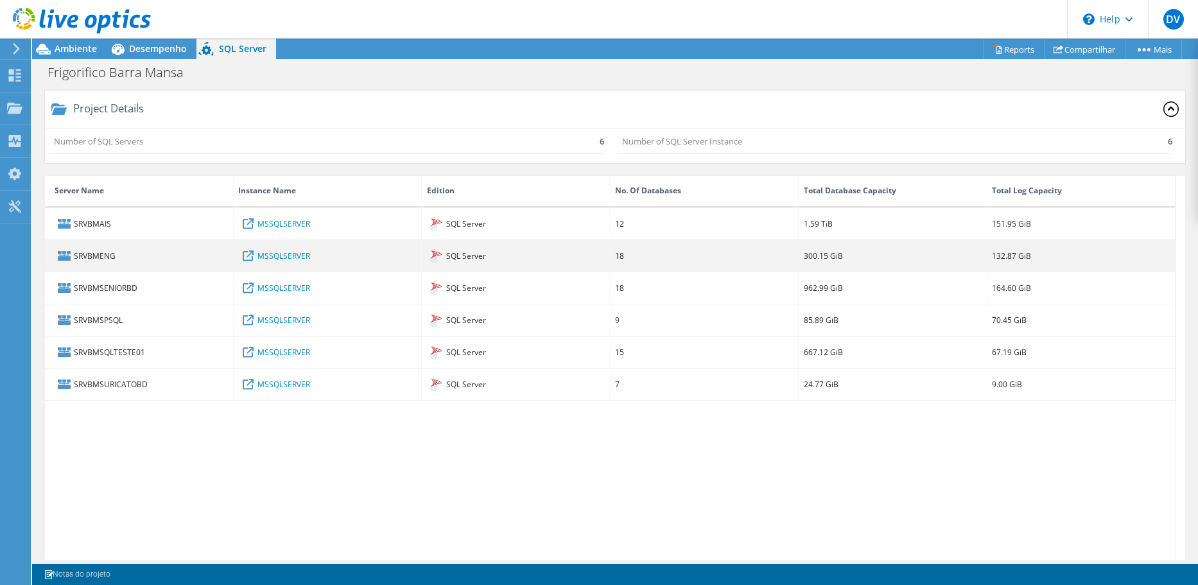
click at [98, 256] on div "SRVBMENG" at bounding box center [139, 255] width 189 height 31
copy div "SRVBMENG"
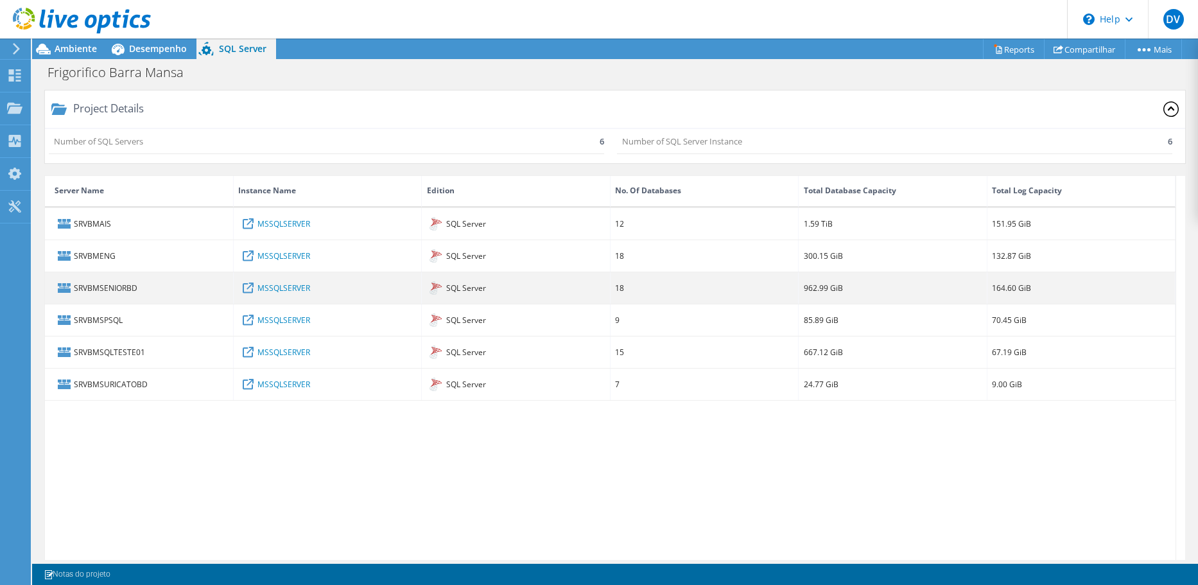
click at [104, 288] on div "SRVBMSENIORBD" at bounding box center [139, 287] width 189 height 31
copy div "SRVBMSENIORBD"
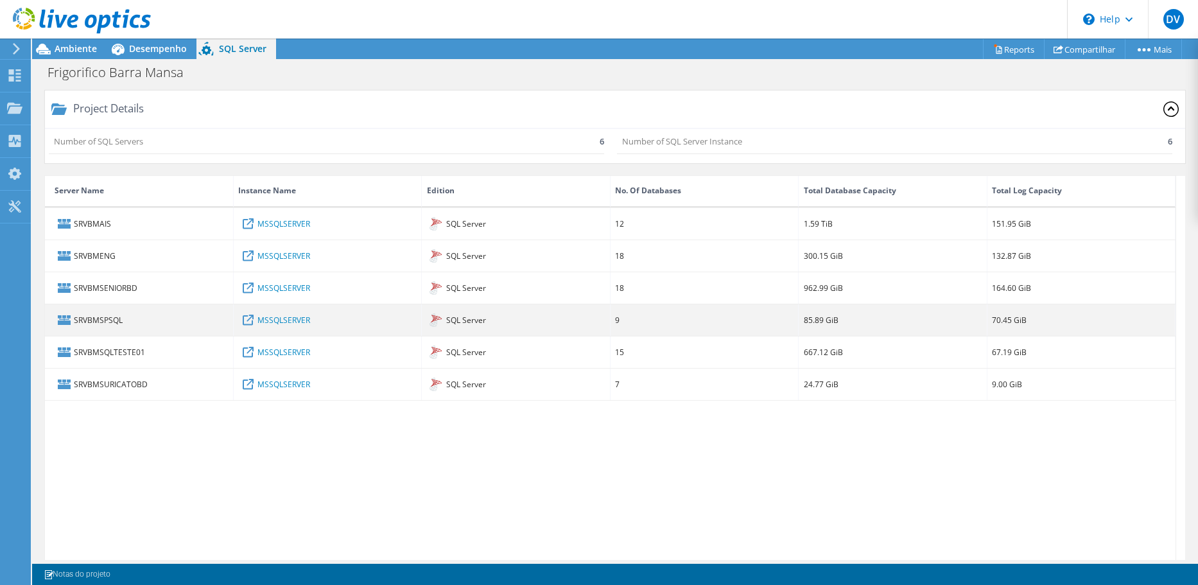
click at [100, 321] on div "SRVBMSPSQL" at bounding box center [139, 319] width 189 height 31
copy div "SRVBMSPSQL"
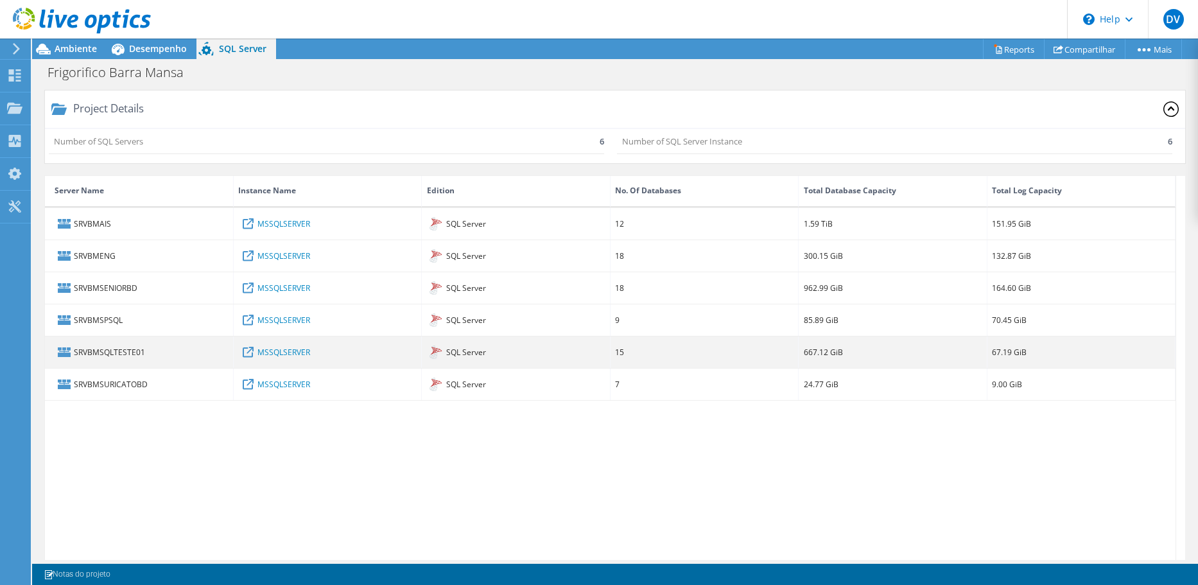
click at [104, 354] on div "SRVBMSQLTESTE01" at bounding box center [139, 351] width 189 height 31
copy div "SRVBMSQLTESTE01"
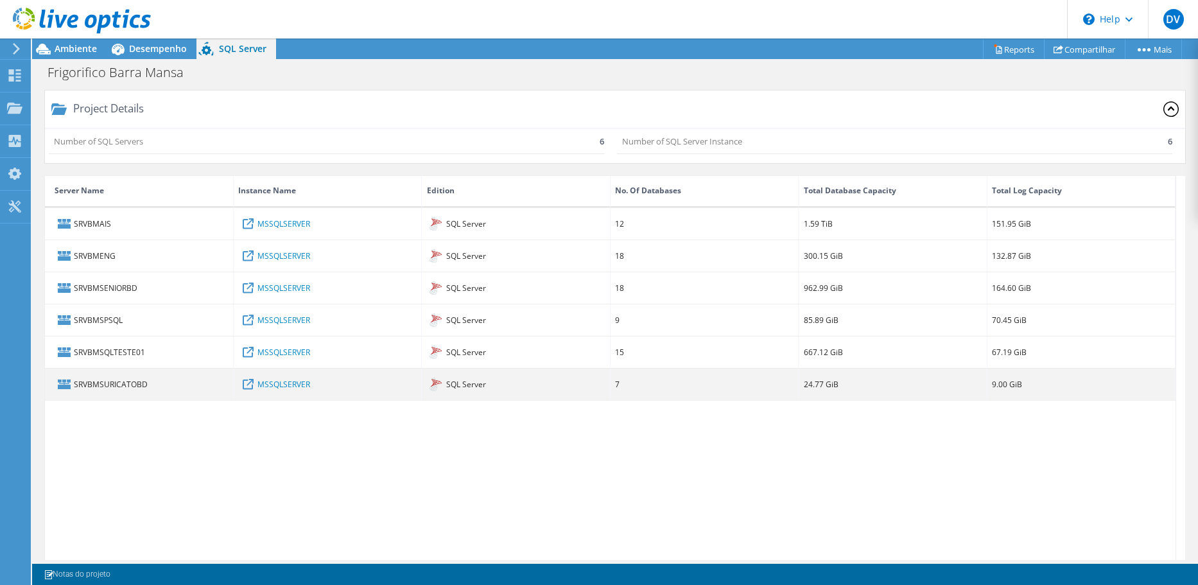
click at [116, 388] on div "SRVBMSURICATOBD" at bounding box center [139, 384] width 189 height 31
copy div "SRVBMSURICATOBD"
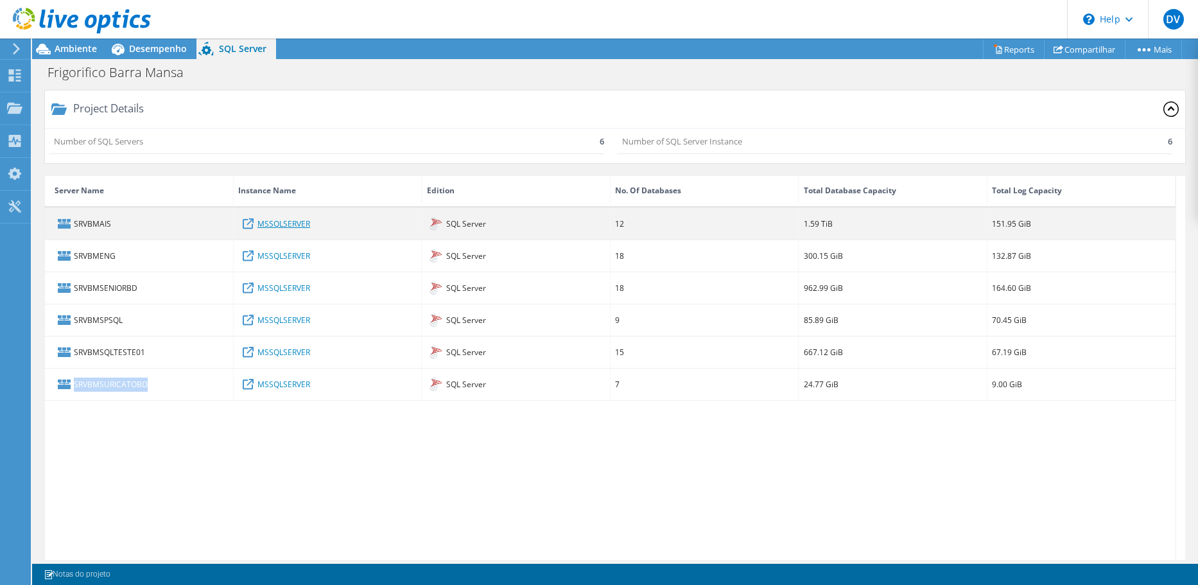
click at [276, 223] on link "MSSQLSERVER" at bounding box center [283, 223] width 53 height 14
drag, startPoint x: 801, startPoint y: 223, endPoint x: 843, endPoint y: 223, distance: 41.7
click at [843, 223] on div "1.59 TiB" at bounding box center [893, 223] width 189 height 31
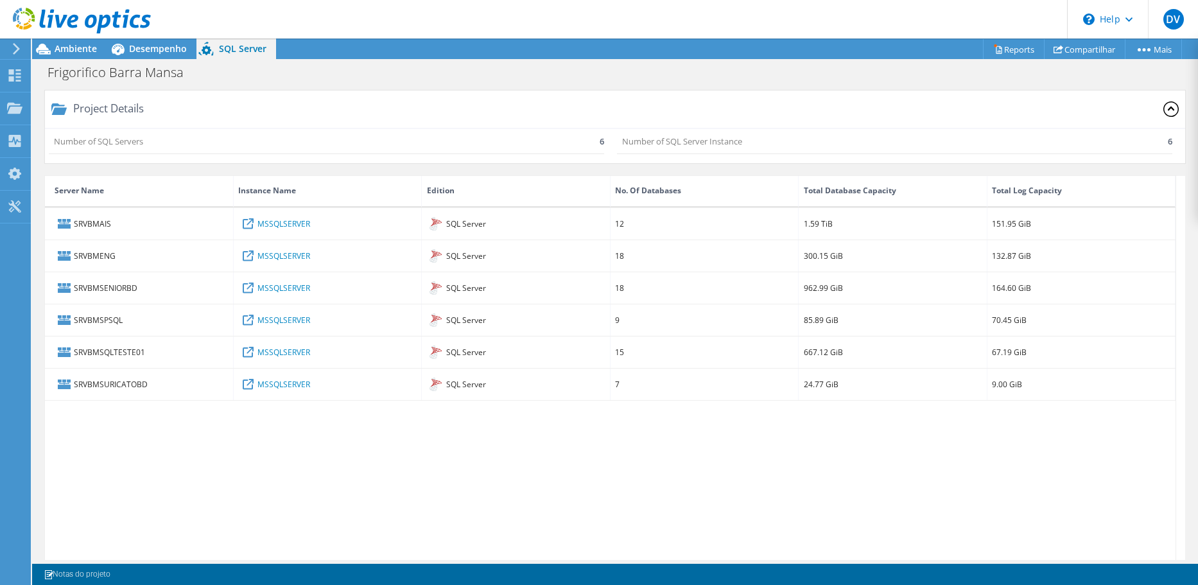
click at [818, 466] on div "SRVBMAIS MSSQLSERVER SQL Server 12 1.59 TiB 151.95 GiB SRVBMENG MSSQLSERVER SQL…" at bounding box center [610, 391] width 1131 height 367
click at [705, 475] on div "SRVBMAIS MSSQLSERVER SQL Server 12 1.59 TiB 151.95 GiB SRVBMENG MSSQLSERVER SQL…" at bounding box center [610, 391] width 1131 height 367
click at [631, 500] on div "SRVBMAIS MSSQLSERVER SQL Server 12 1.59 TiB 151.95 GiB SRVBMENG MSSQLSERVER SQL…" at bounding box center [610, 391] width 1131 height 367
click at [733, 464] on div "SRVBMAIS MSSQLSERVER SQL Server 12 1.59 TiB 151.95 GiB SRVBMENG MSSQLSERVER SQL…" at bounding box center [610, 391] width 1131 height 367
